Goal: Information Seeking & Learning: Learn about a topic

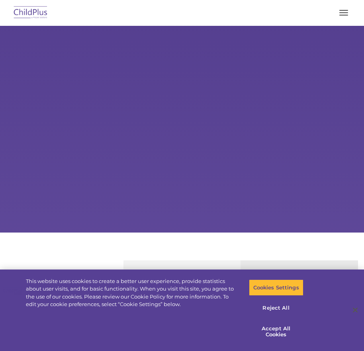
select select "MEDIUM"
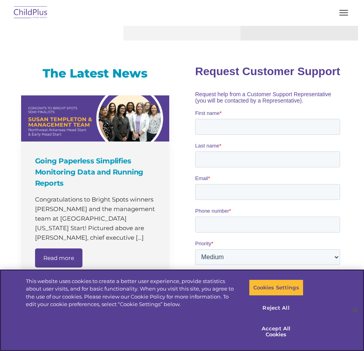
scroll to position [458, 0]
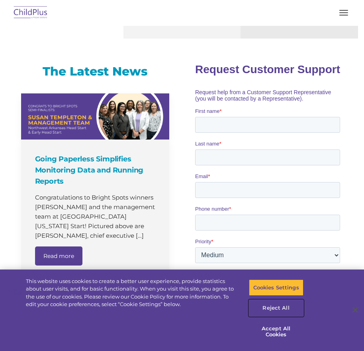
click at [283, 306] on button "Reject All" at bounding box center [276, 308] width 55 height 17
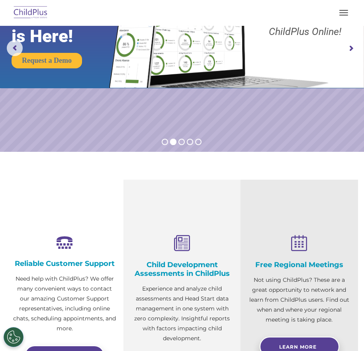
scroll to position [0, 0]
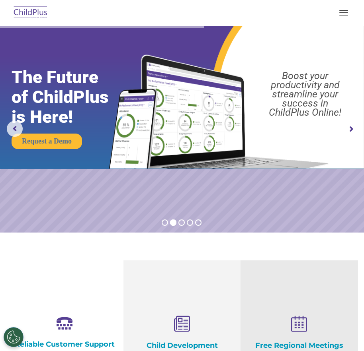
click at [351, 128] on rs-arrow at bounding box center [351, 129] width 16 height 16
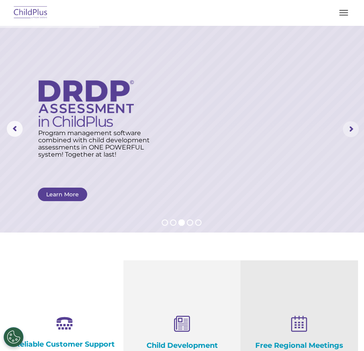
click at [351, 128] on rs-arrow at bounding box center [351, 129] width 16 height 16
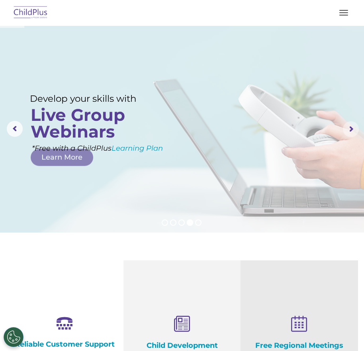
click at [351, 128] on rs-arrow at bounding box center [351, 129] width 16 height 16
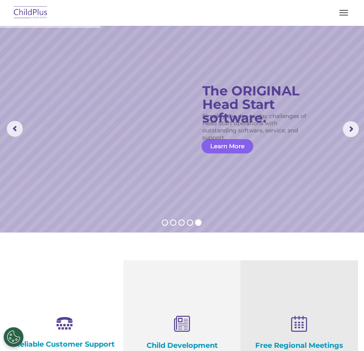
click at [244, 149] on link "Learn More" at bounding box center [227, 146] width 52 height 14
